Goal: Complete application form

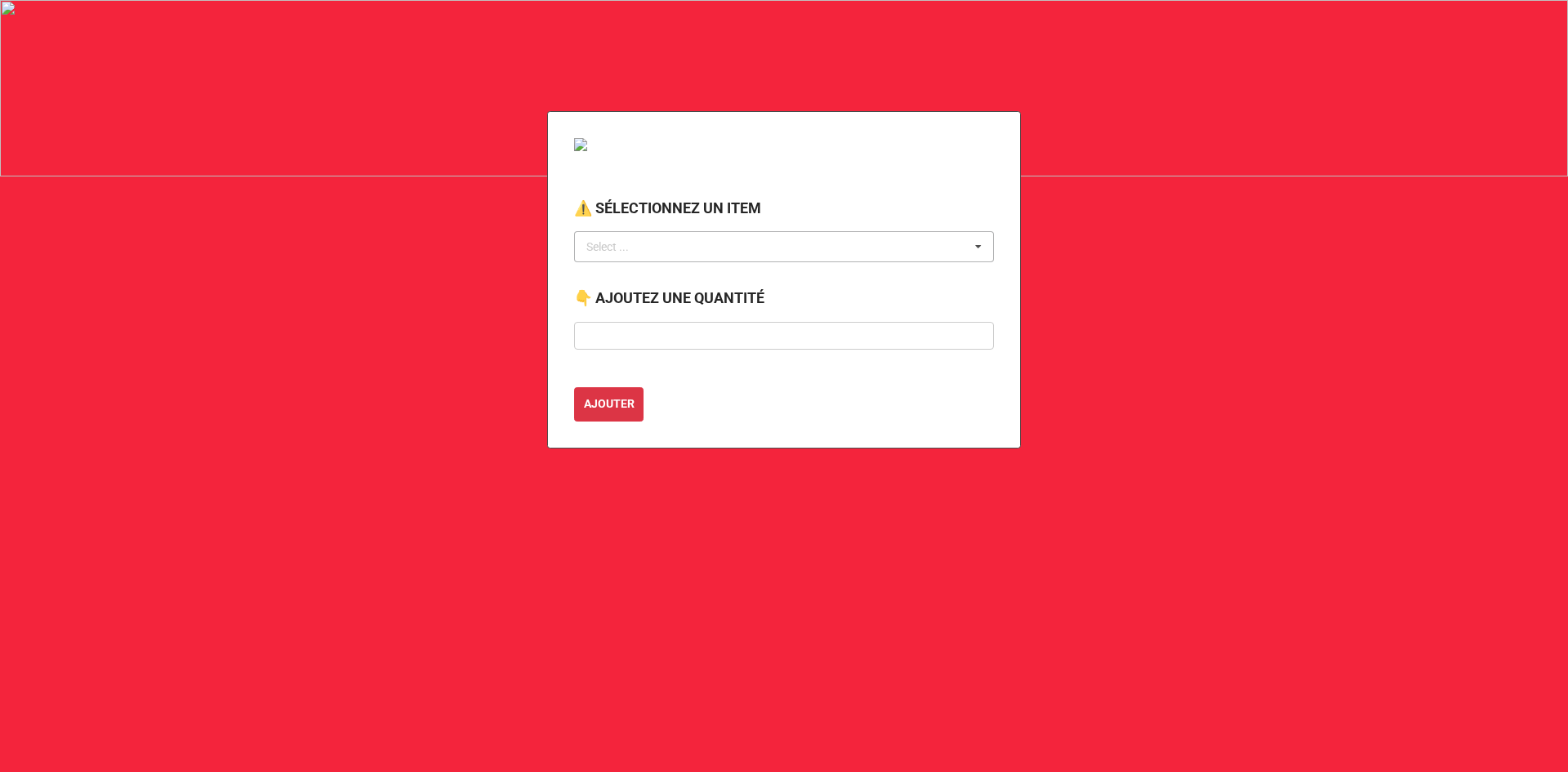
click at [627, 248] on div "Select ..." at bounding box center [618, 247] width 71 height 19
type input "pes"
click at [691, 277] on span "PETITE PESÉE DE CHAPITEAU" at bounding box center [665, 277] width 152 height 13
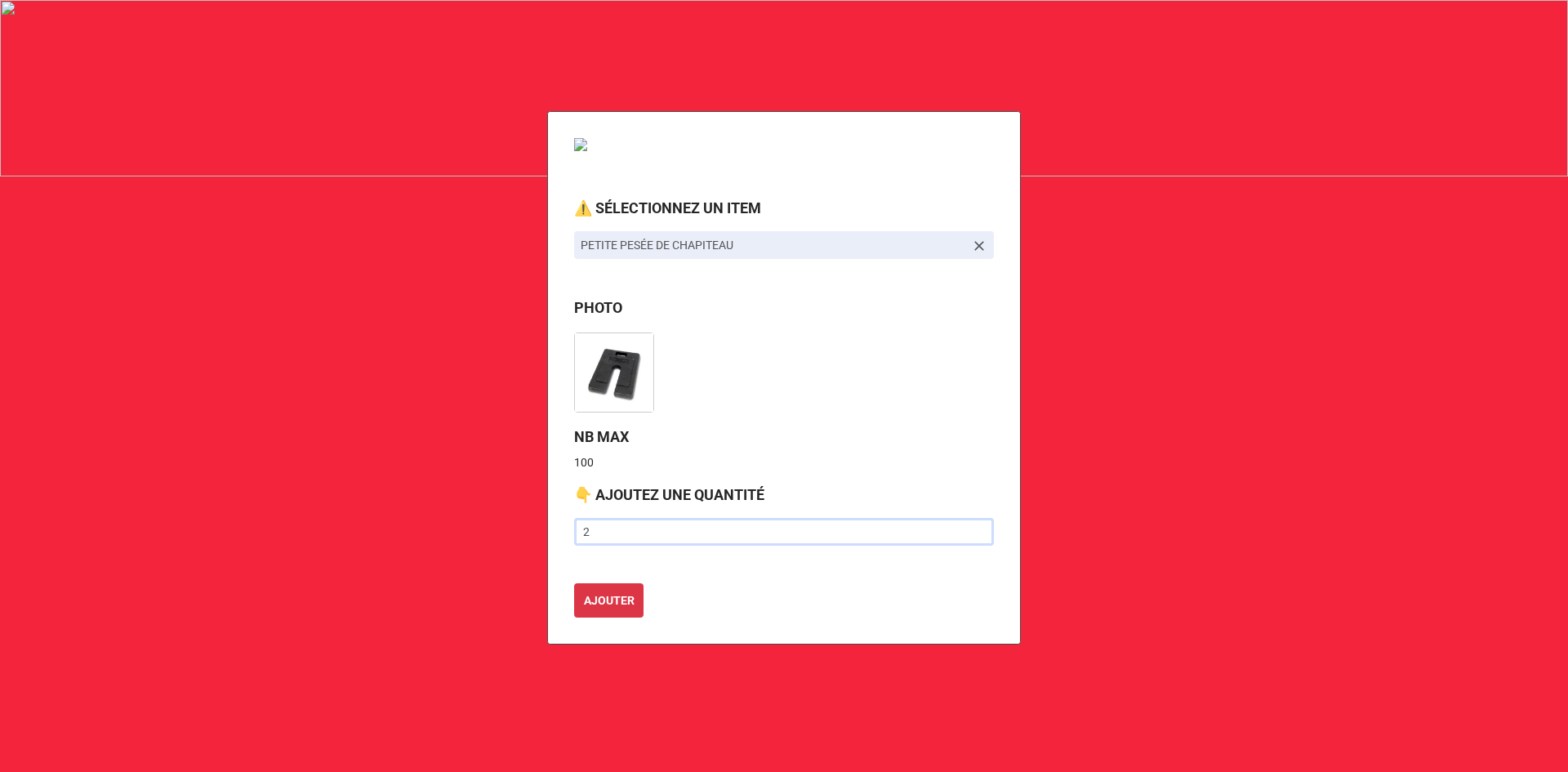
type input "2"
click at [574, 583] on button "AJOUTER" at bounding box center [609, 600] width 70 height 34
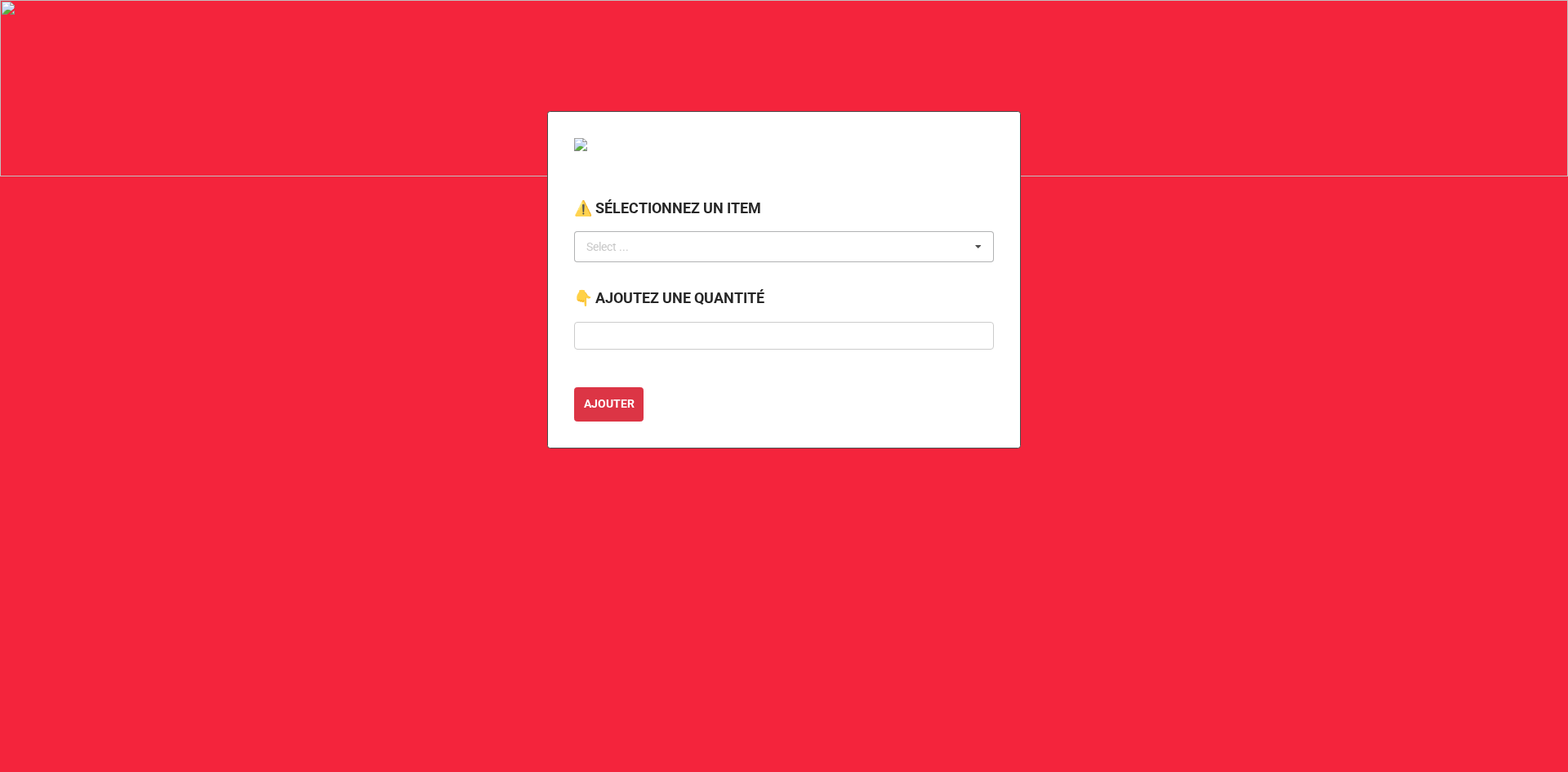
click at [657, 247] on div "Select ... No results found." at bounding box center [784, 246] width 420 height 31
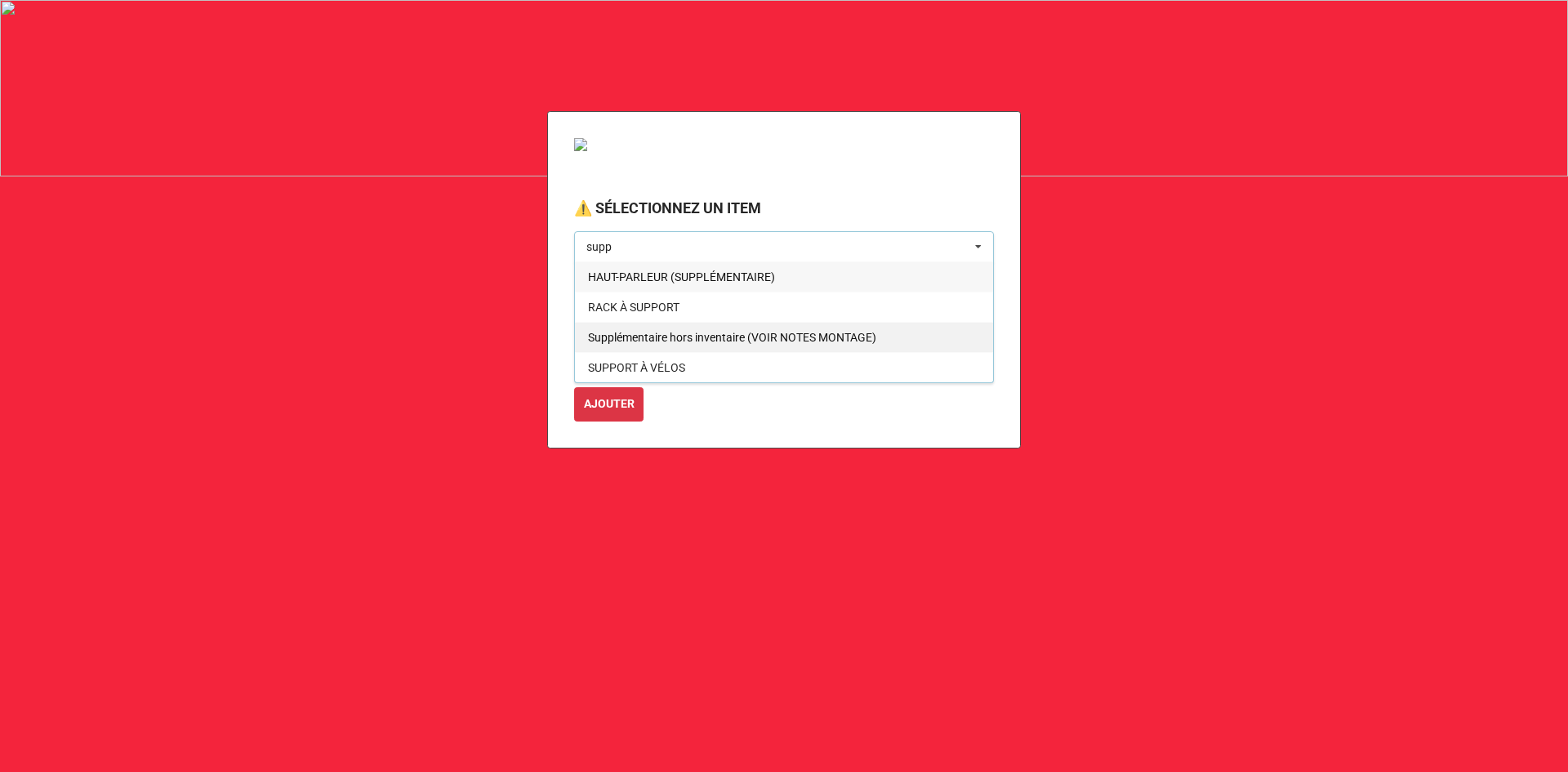
type input "supp"
click at [661, 337] on span "Supplémentaire hors inventaire (VOIR NOTES MONTAGE)" at bounding box center [732, 337] width 288 height 13
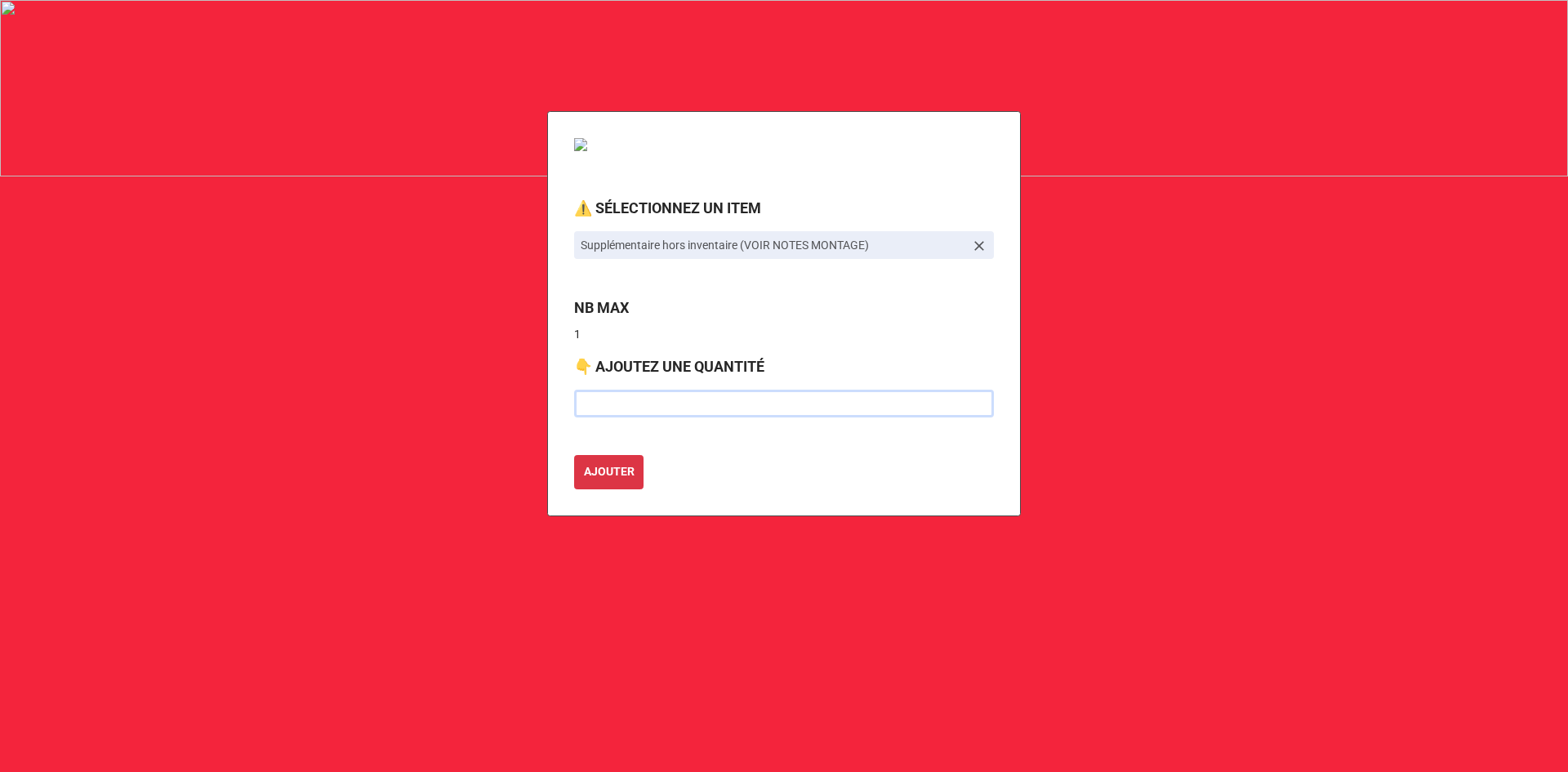
click at [627, 347] on div "⚠️ SÉLECTIONNEZ UN ITEM Supplémentaire hors inventaire (VOIR NOTES MONTAGE) NB …" at bounding box center [784, 314] width 474 height 405
type input "1"
click at [574, 455] on button "AJOUTER" at bounding box center [609, 472] width 70 height 34
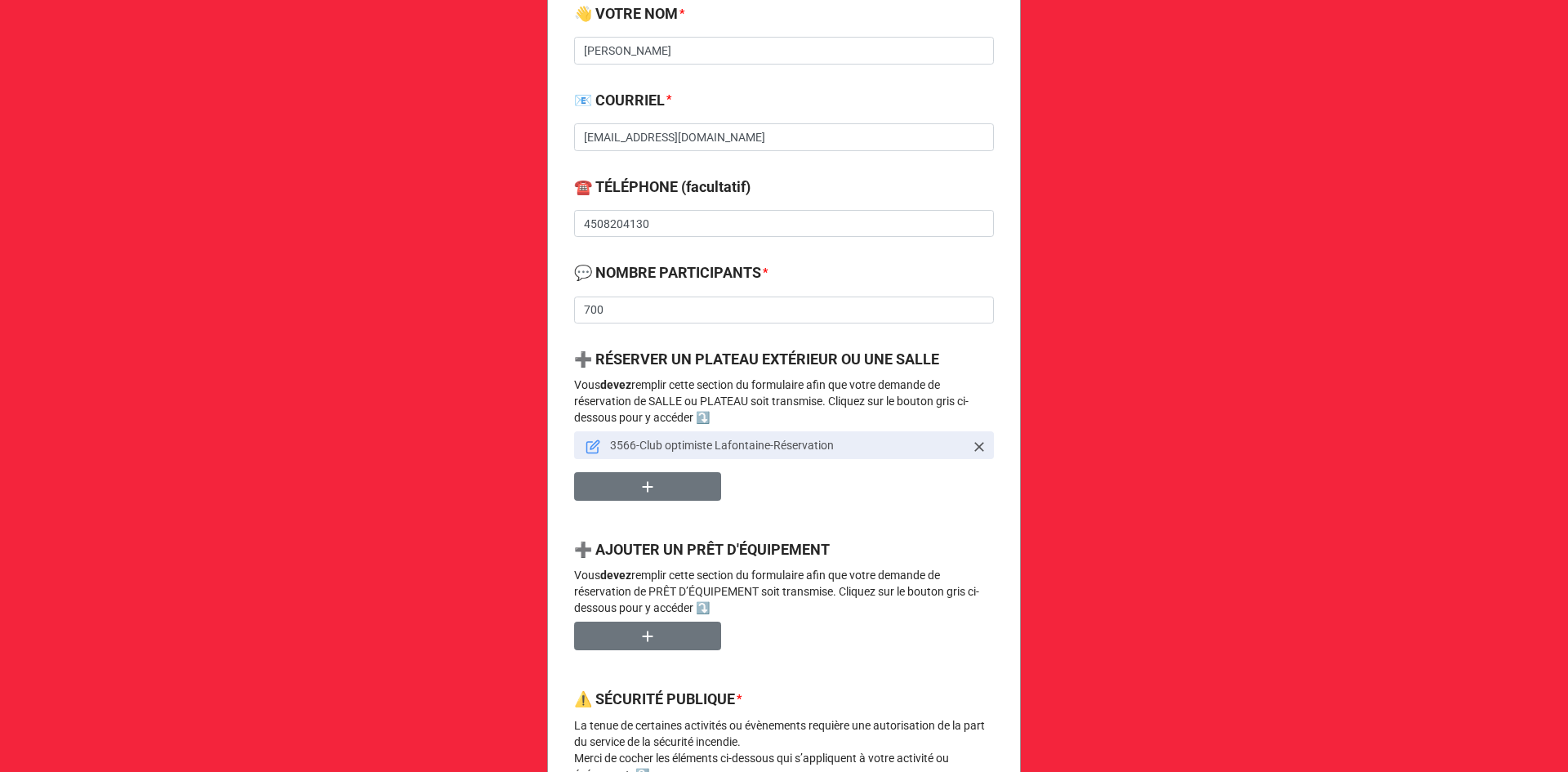
scroll to position [653, 0]
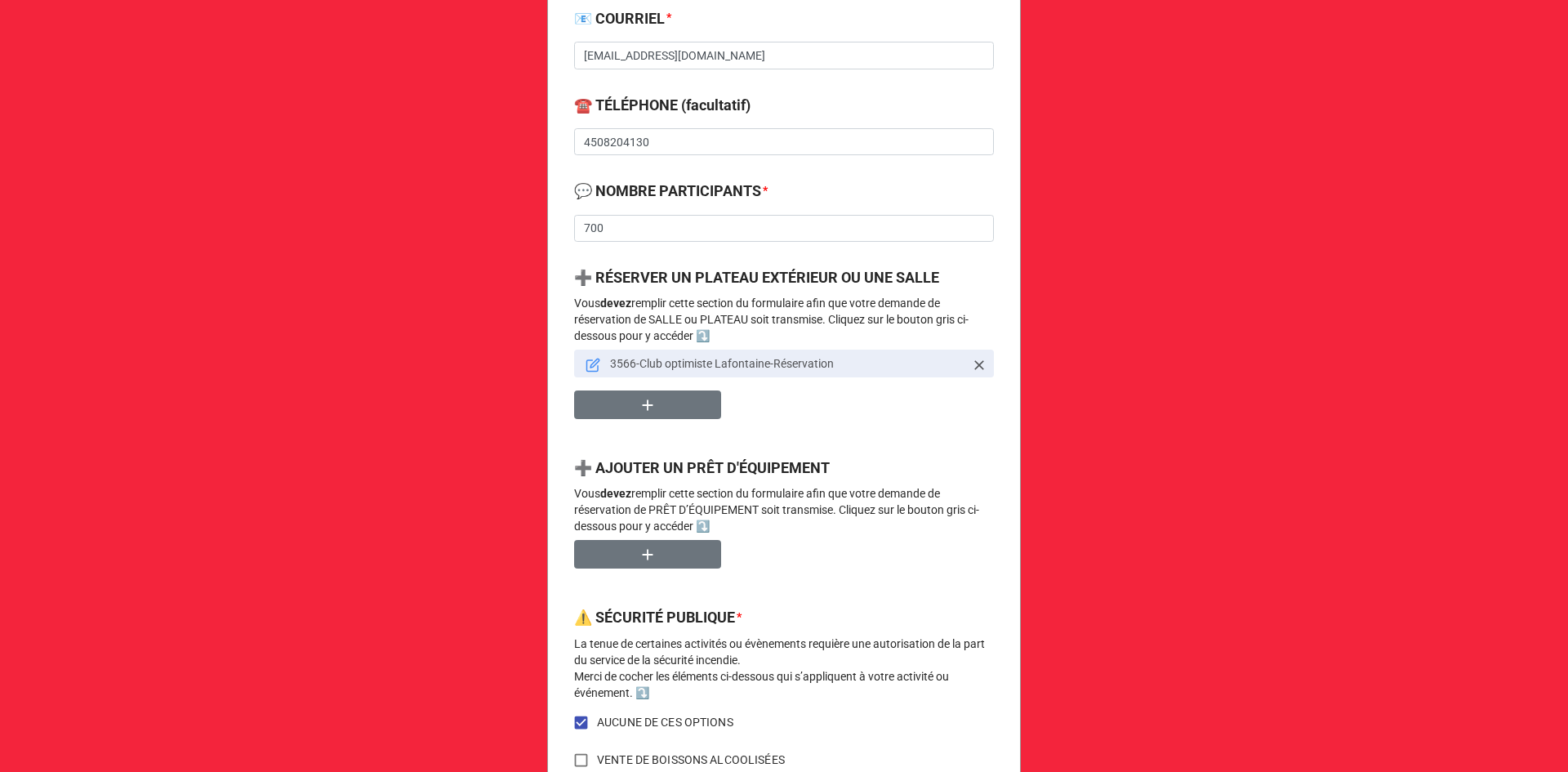
click at [587, 362] on icon at bounding box center [593, 365] width 15 height 15
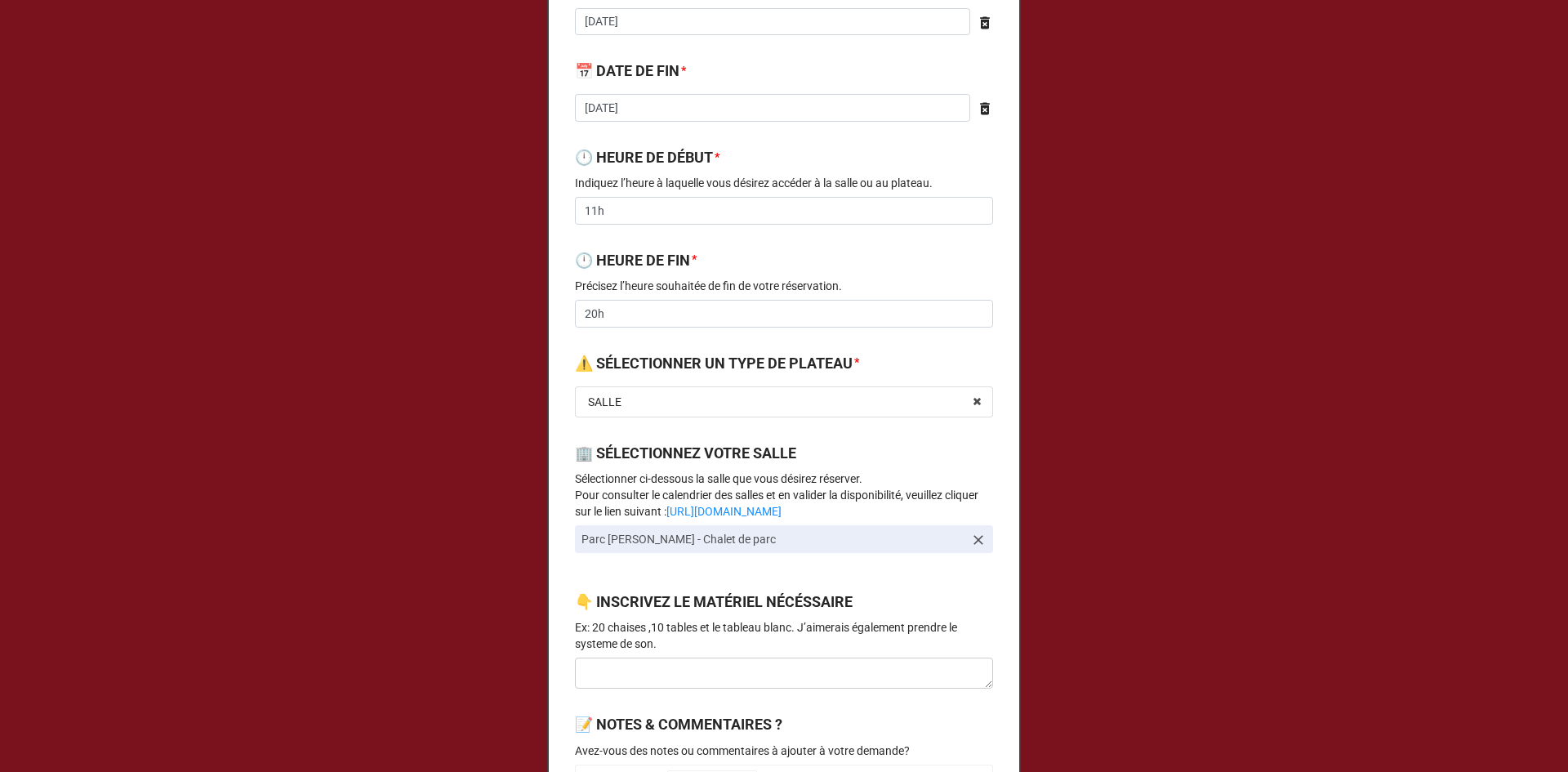
scroll to position [0, 0]
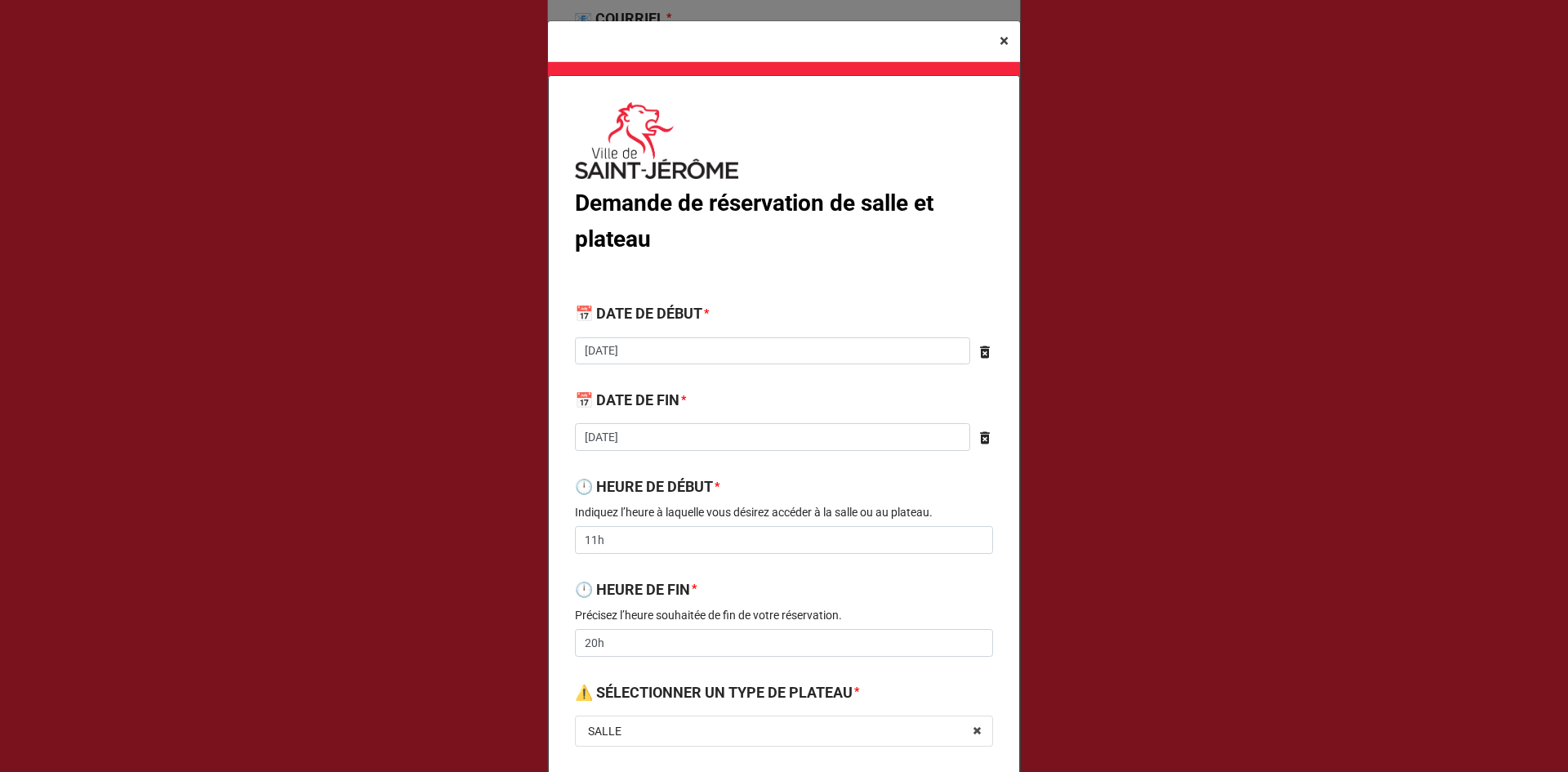
click at [1001, 38] on span "×" at bounding box center [1005, 40] width 9 height 20
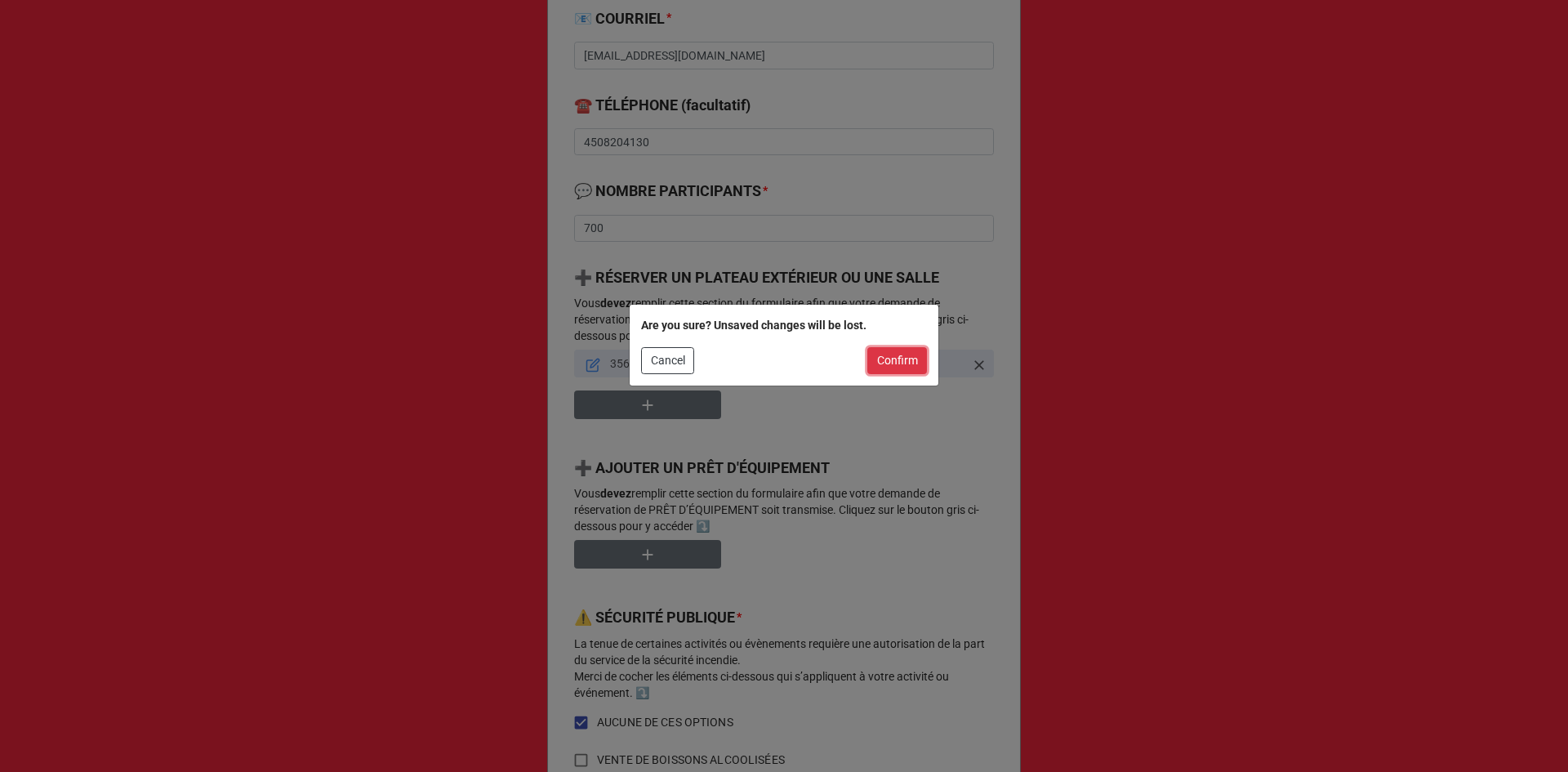
click at [875, 364] on button "Confirm" at bounding box center [897, 361] width 59 height 28
